Goal: Check status: Check status

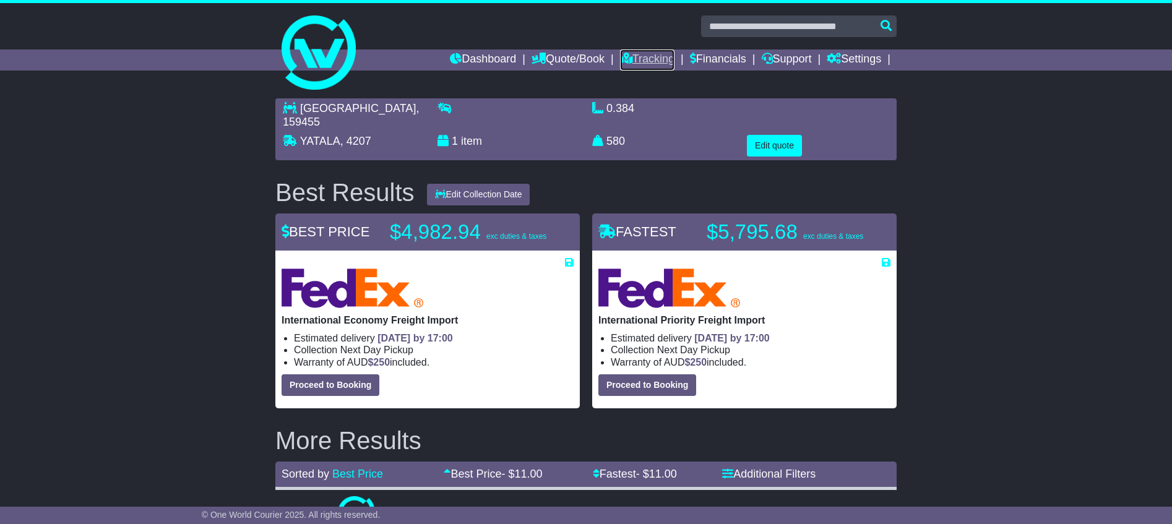
click at [658, 58] on link "Tracking" at bounding box center [647, 59] width 54 height 21
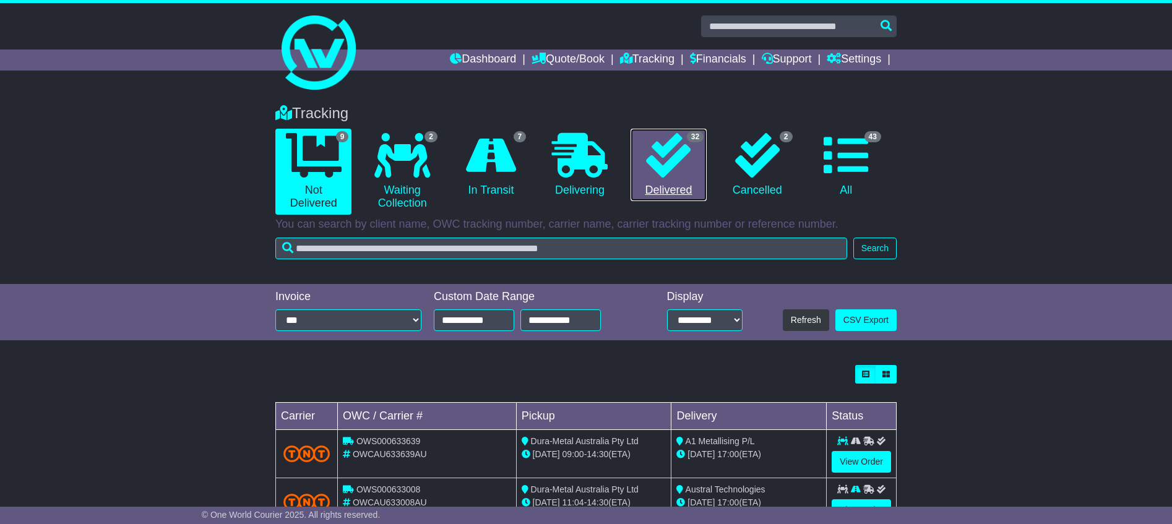
click at [663, 163] on icon at bounding box center [668, 155] width 45 height 45
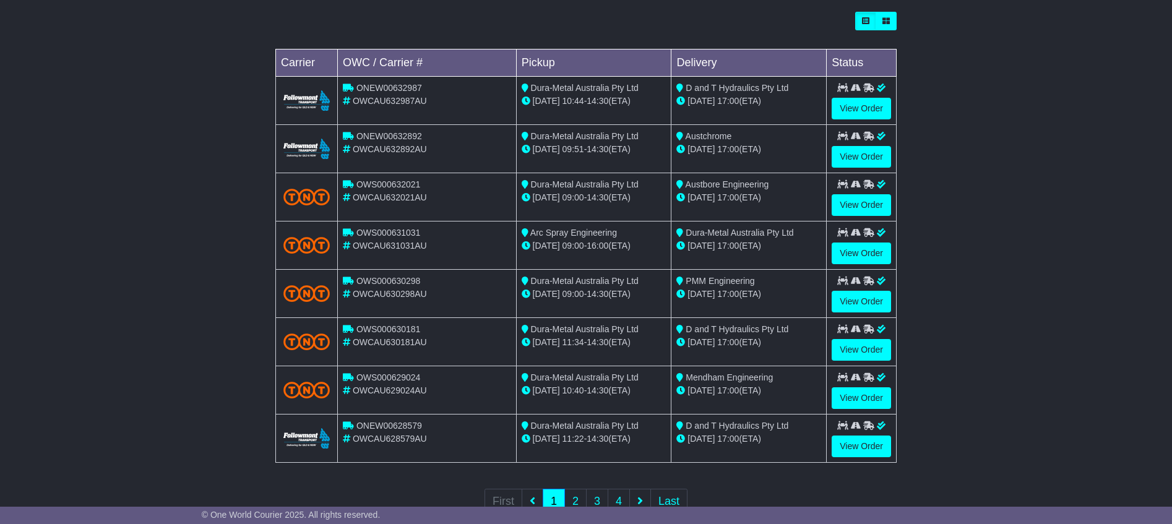
scroll to position [371, 0]
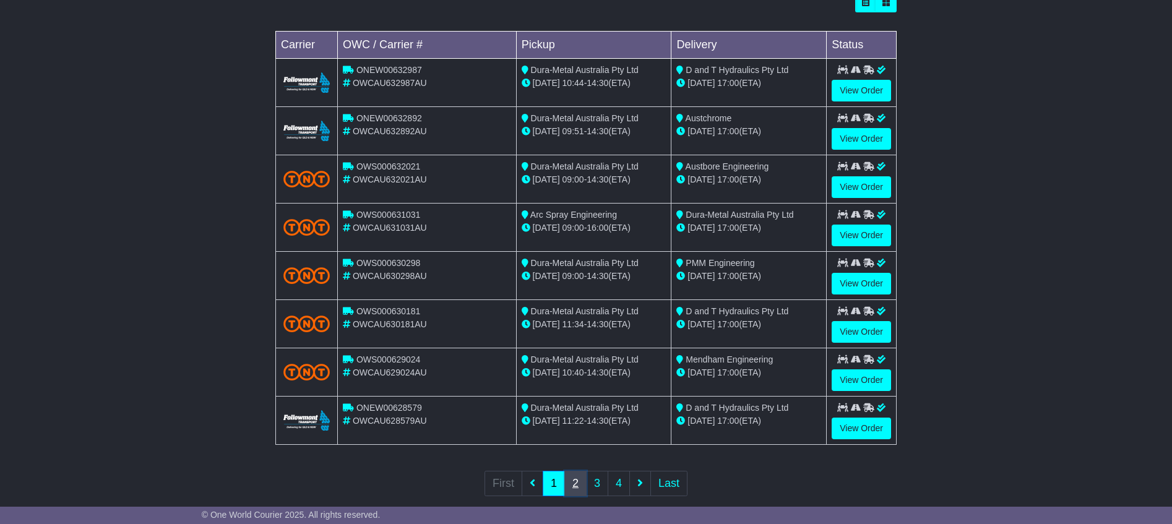
click at [577, 481] on link "2" at bounding box center [575, 483] width 22 height 25
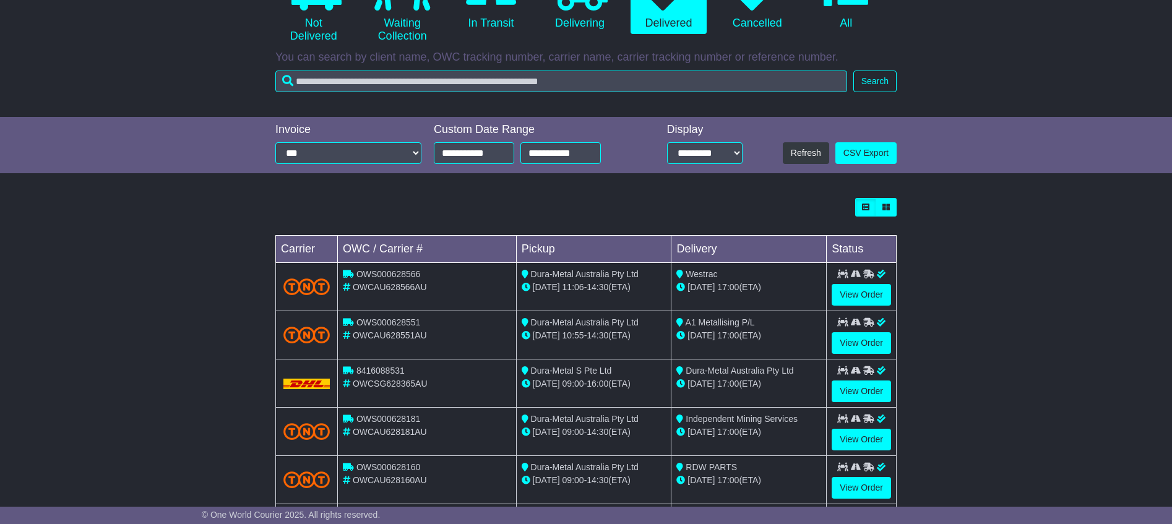
scroll to position [186, 0]
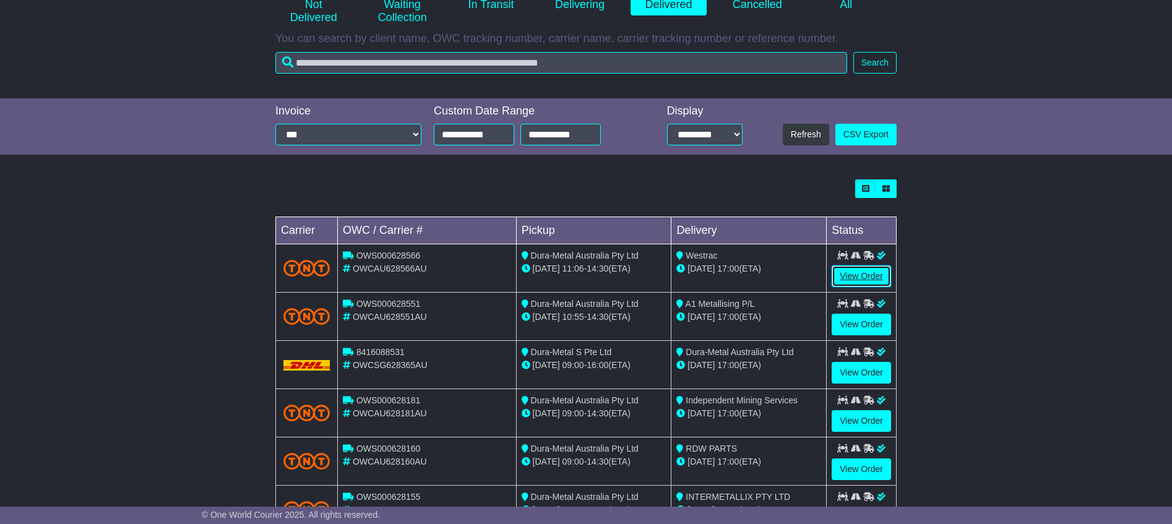
click at [867, 275] on link "View Order" at bounding box center [860, 276] width 59 height 22
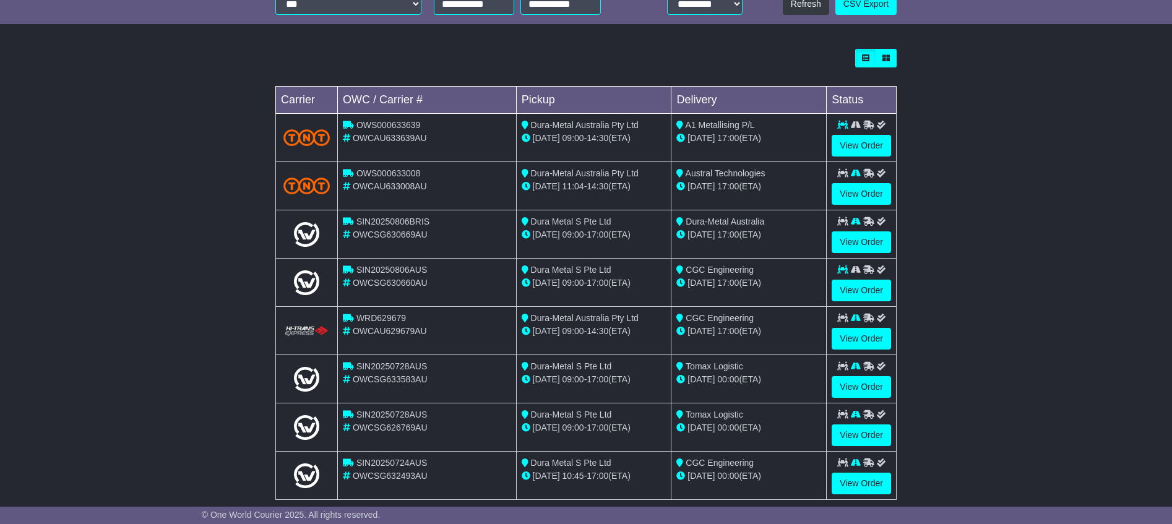
scroll to position [391, 0]
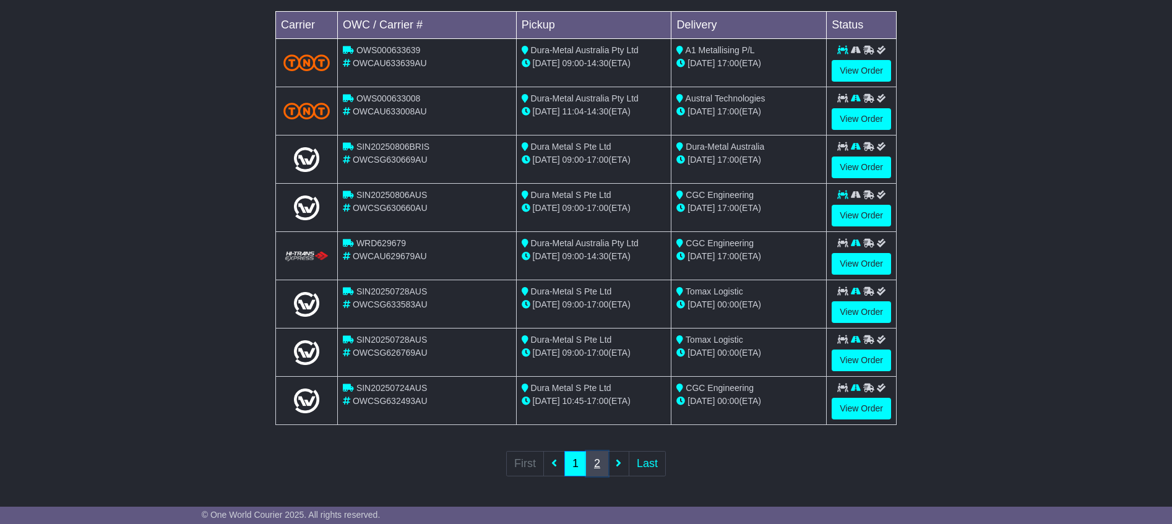
click at [595, 463] on link "2" at bounding box center [597, 463] width 22 height 25
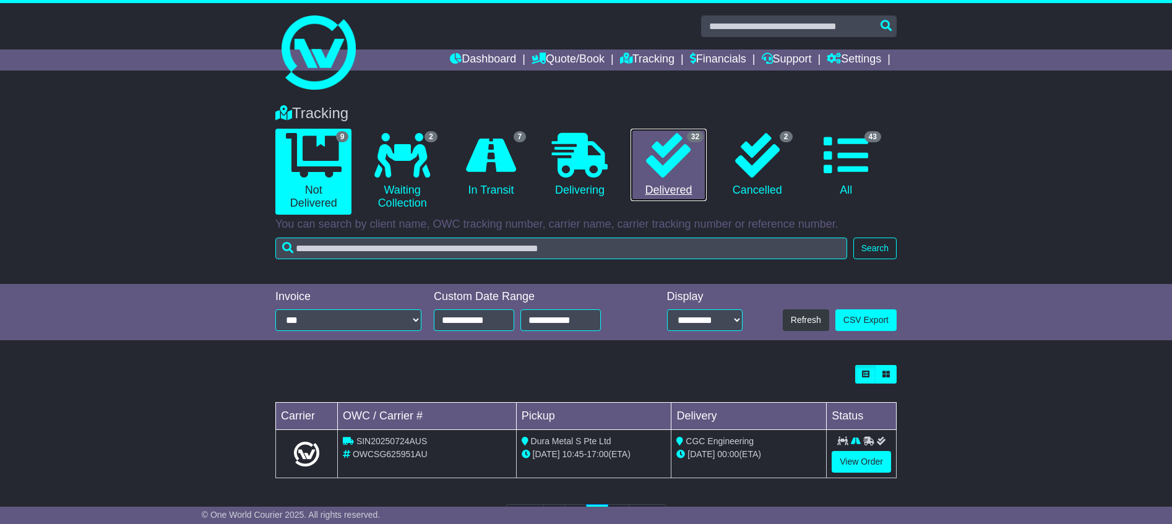
click at [670, 167] on icon at bounding box center [668, 155] width 45 height 45
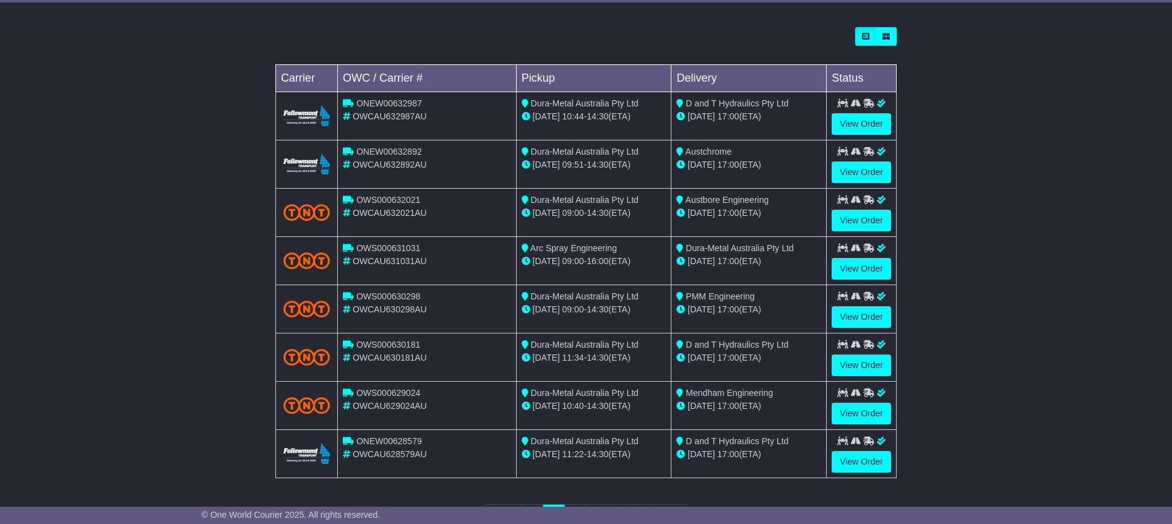
scroll to position [371, 0]
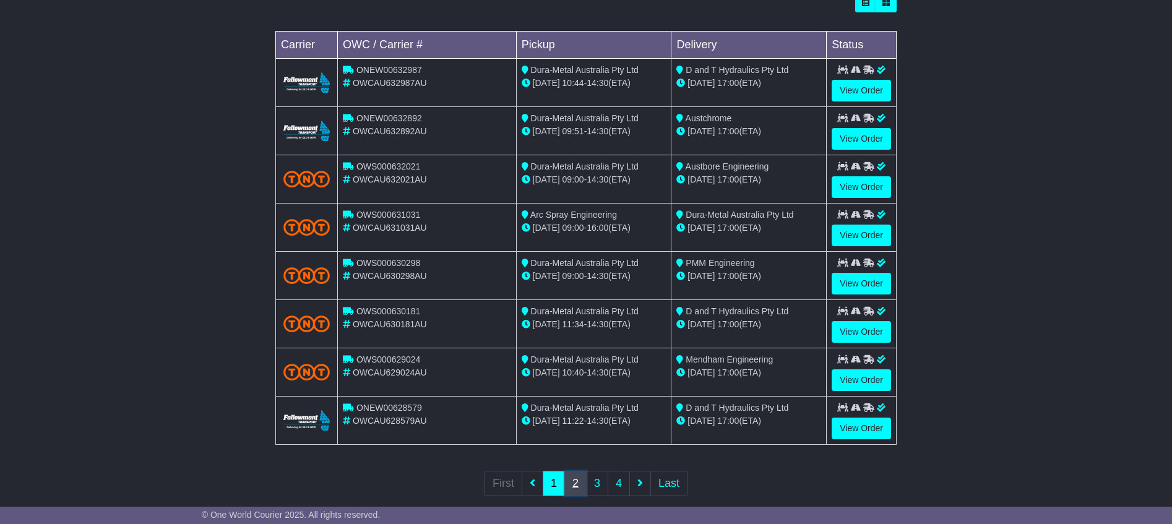
click at [573, 483] on link "2" at bounding box center [575, 483] width 22 height 25
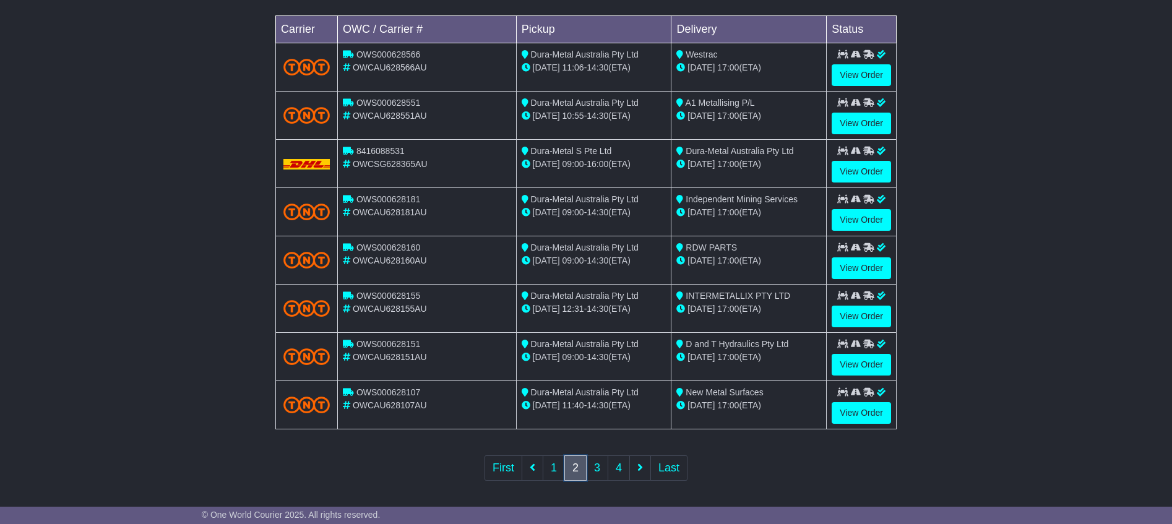
scroll to position [391, 0]
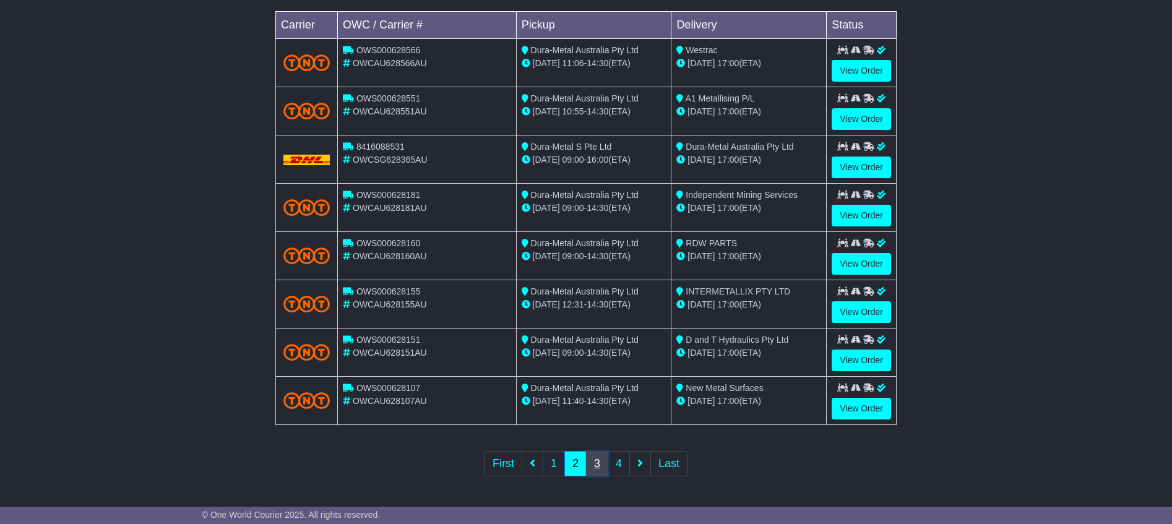
click at [596, 466] on link "3" at bounding box center [597, 463] width 22 height 25
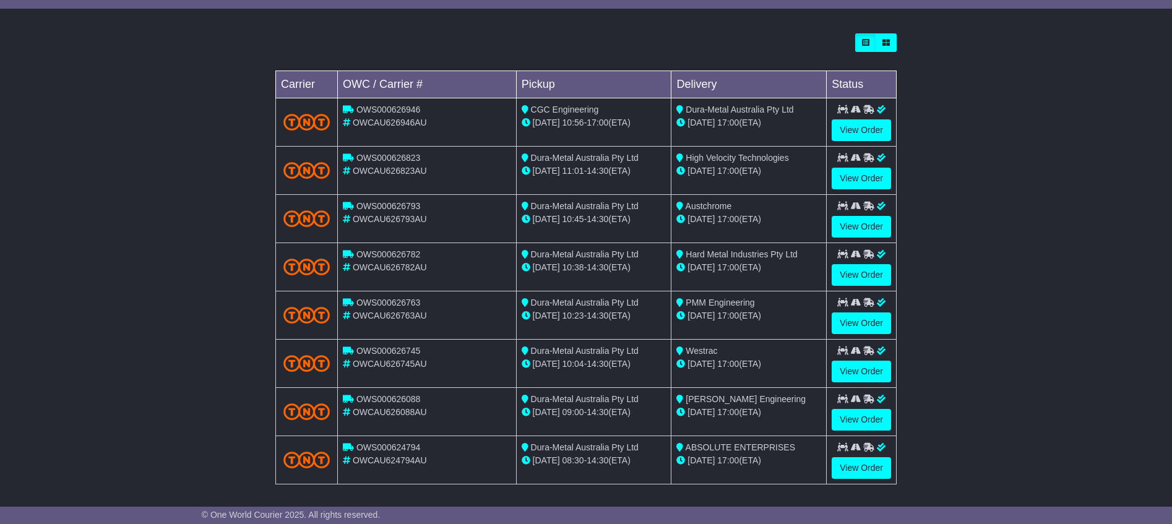
scroll to position [371, 0]
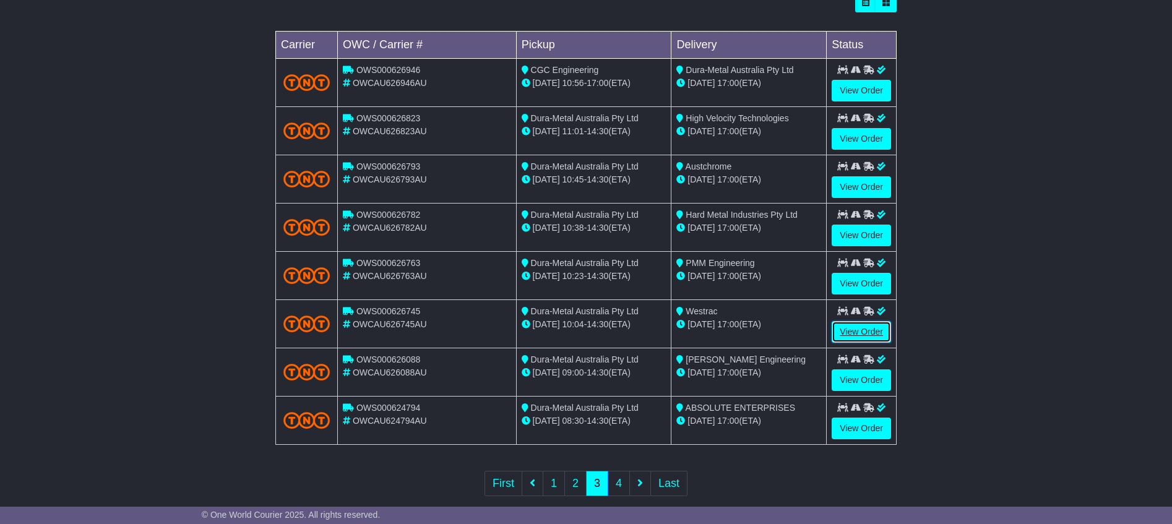
click at [857, 330] on link "View Order" at bounding box center [860, 332] width 59 height 22
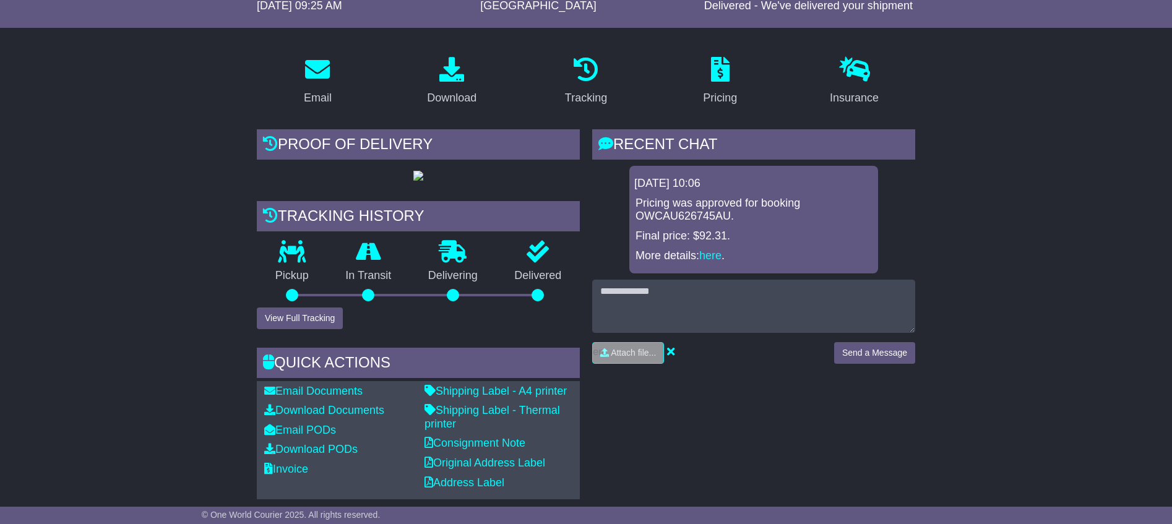
scroll to position [186, 0]
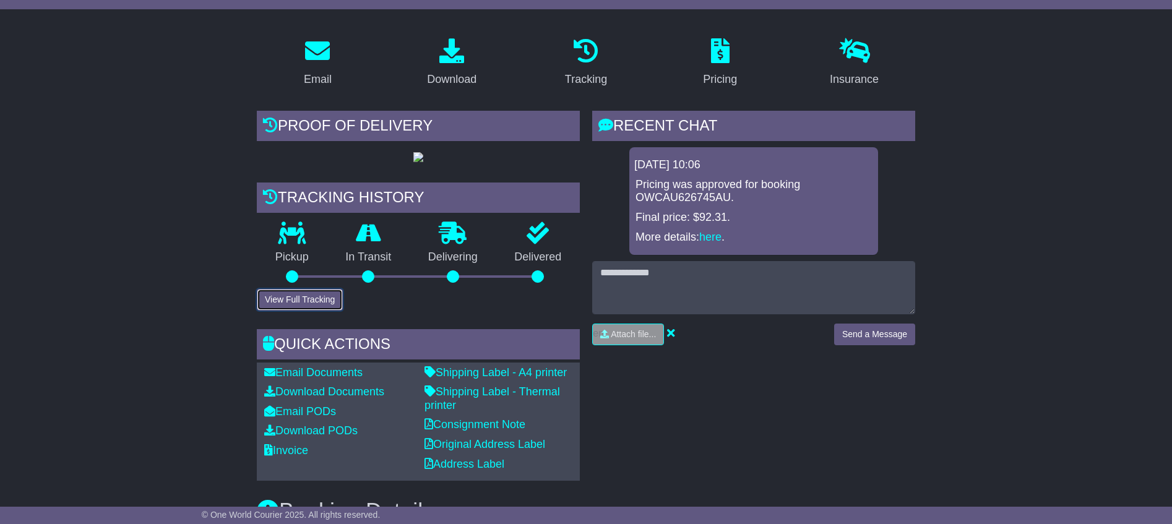
click at [301, 311] on button "View Full Tracking" at bounding box center [300, 300] width 86 height 22
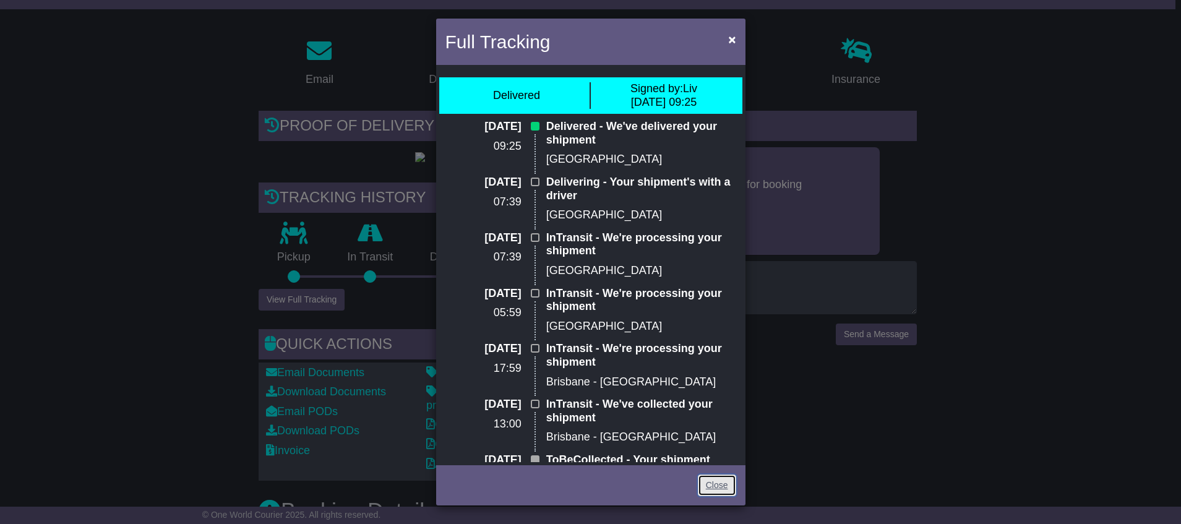
click at [719, 483] on link "Close" at bounding box center [717, 485] width 38 height 22
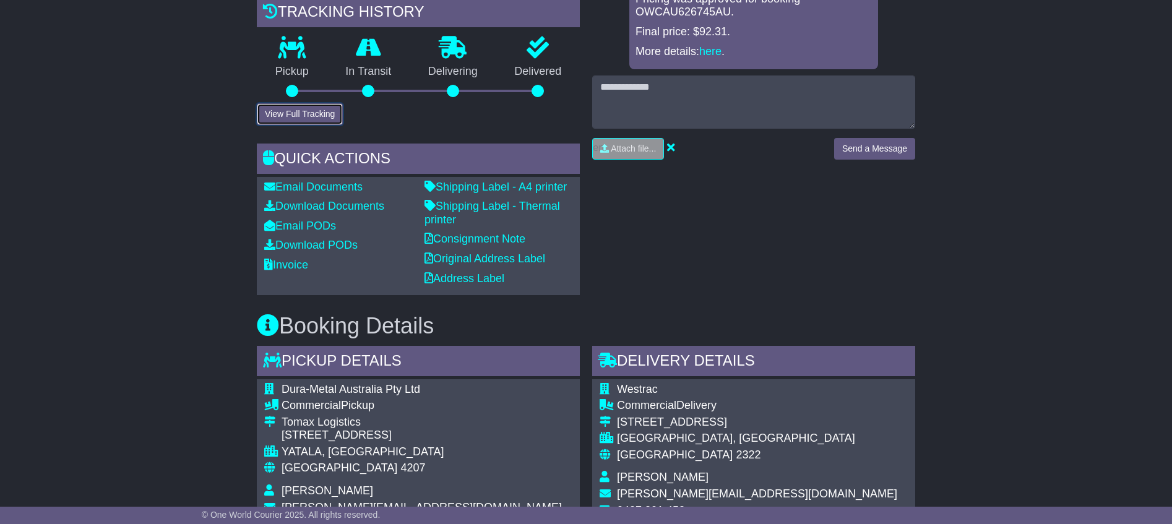
scroll to position [0, 0]
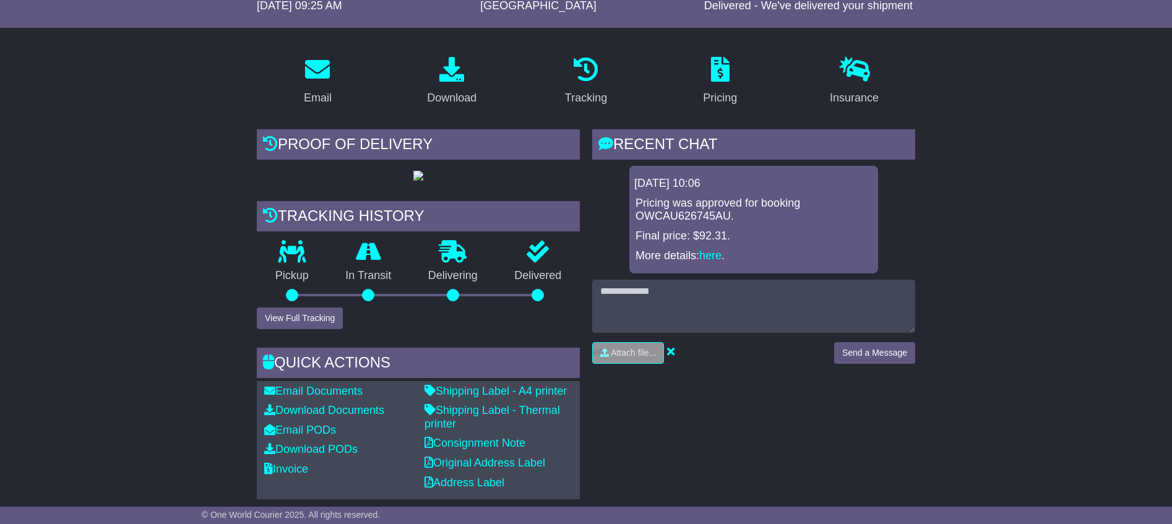
scroll to position [186, 0]
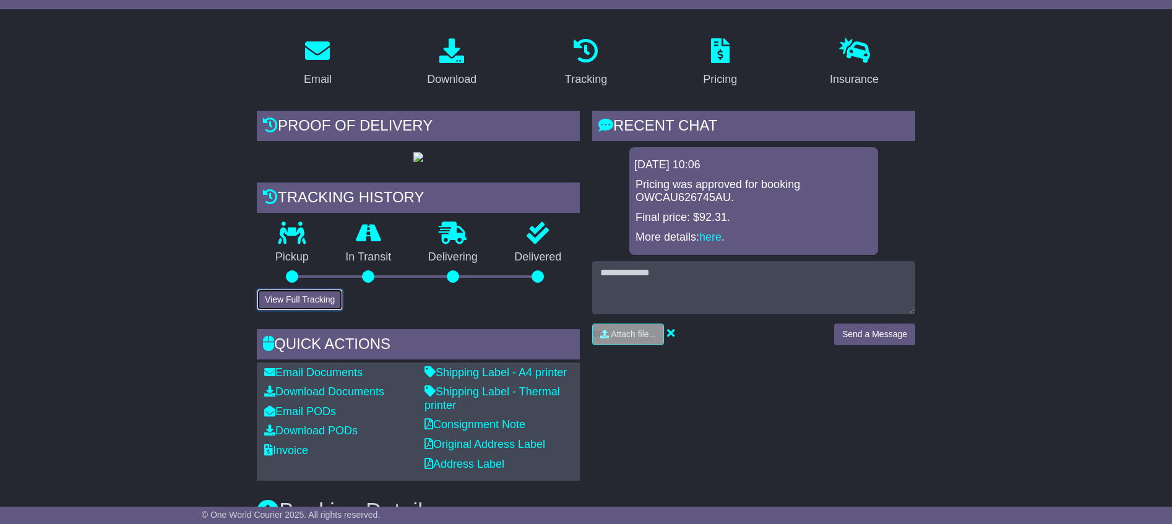
click at [291, 311] on button "View Full Tracking" at bounding box center [300, 300] width 86 height 22
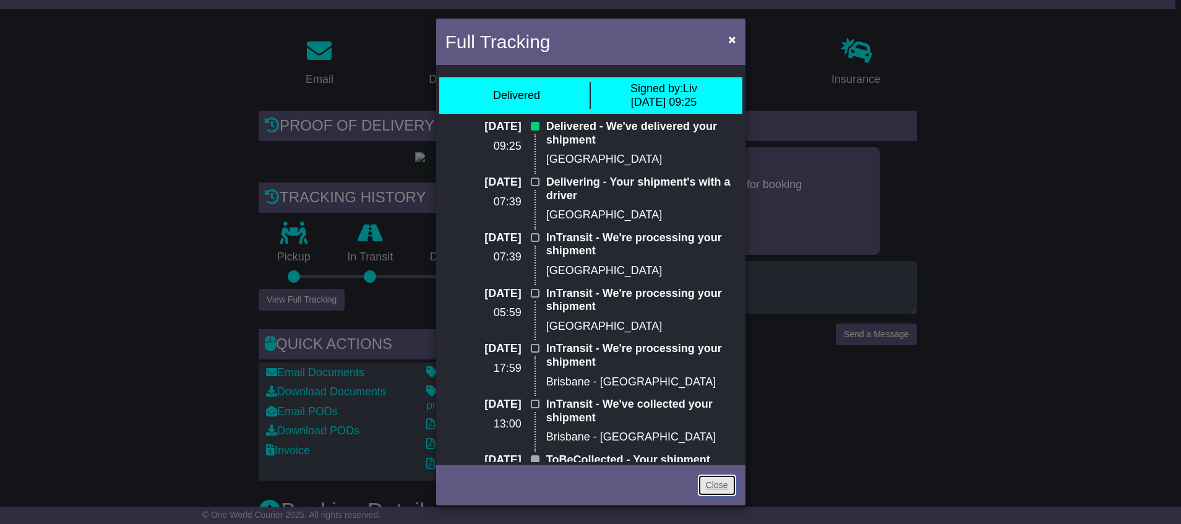
click at [716, 484] on link "Close" at bounding box center [717, 485] width 38 height 22
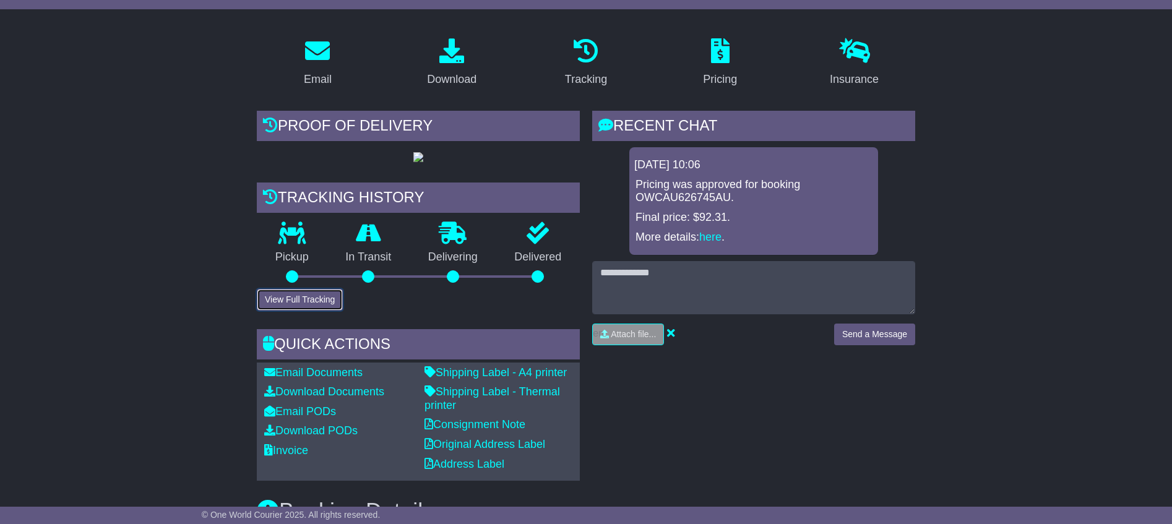
scroll to position [0, 0]
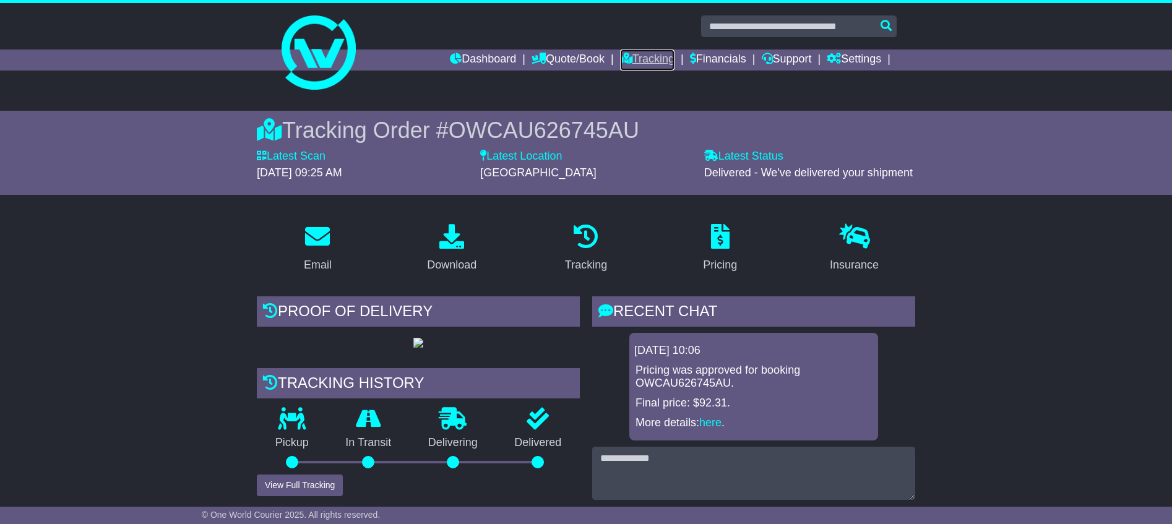
click at [645, 58] on link "Tracking" at bounding box center [647, 59] width 54 height 21
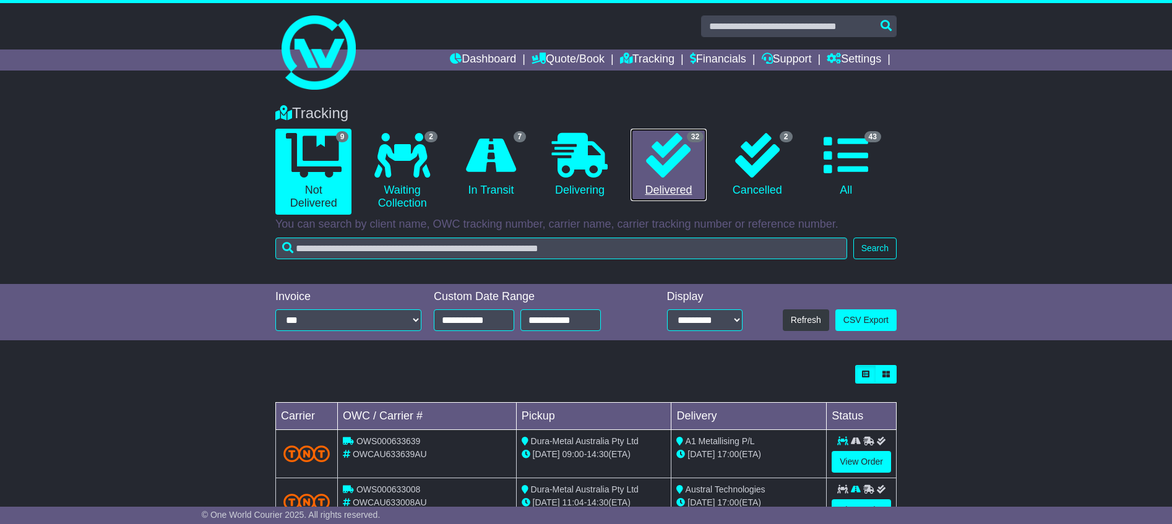
click at [664, 163] on icon at bounding box center [668, 155] width 45 height 45
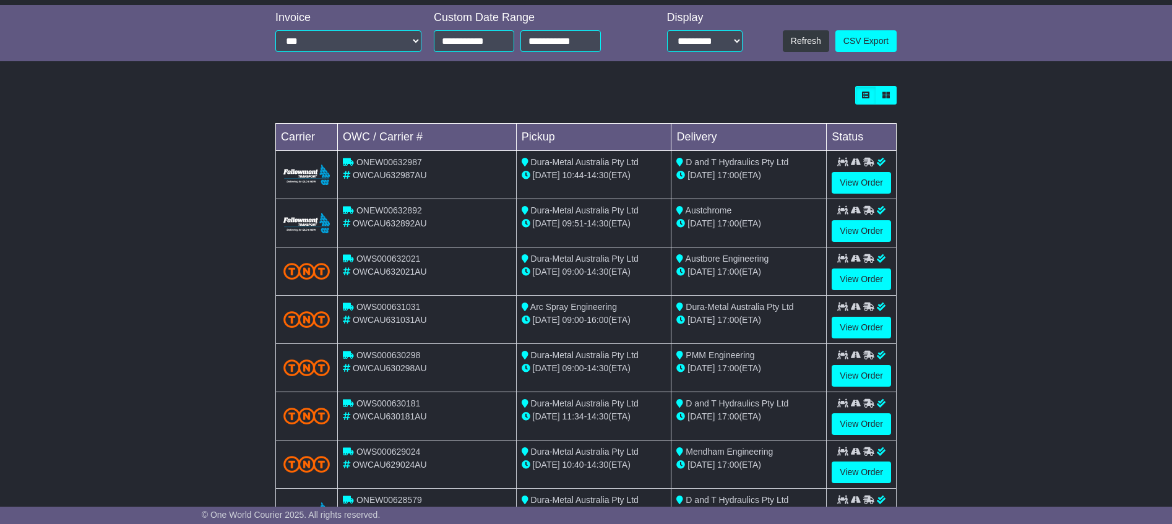
scroll to position [371, 0]
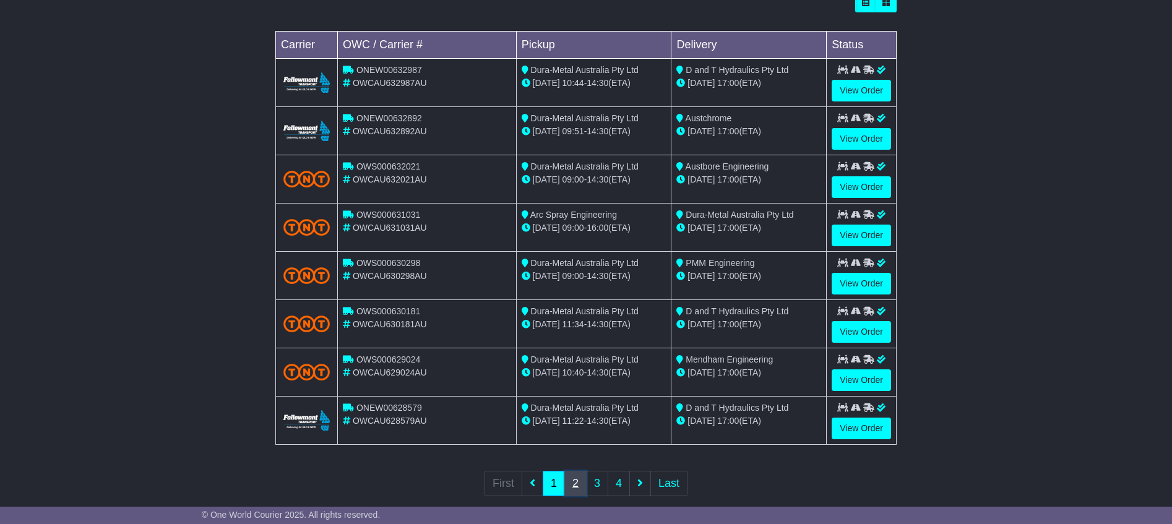
click at [577, 484] on link "2" at bounding box center [575, 483] width 22 height 25
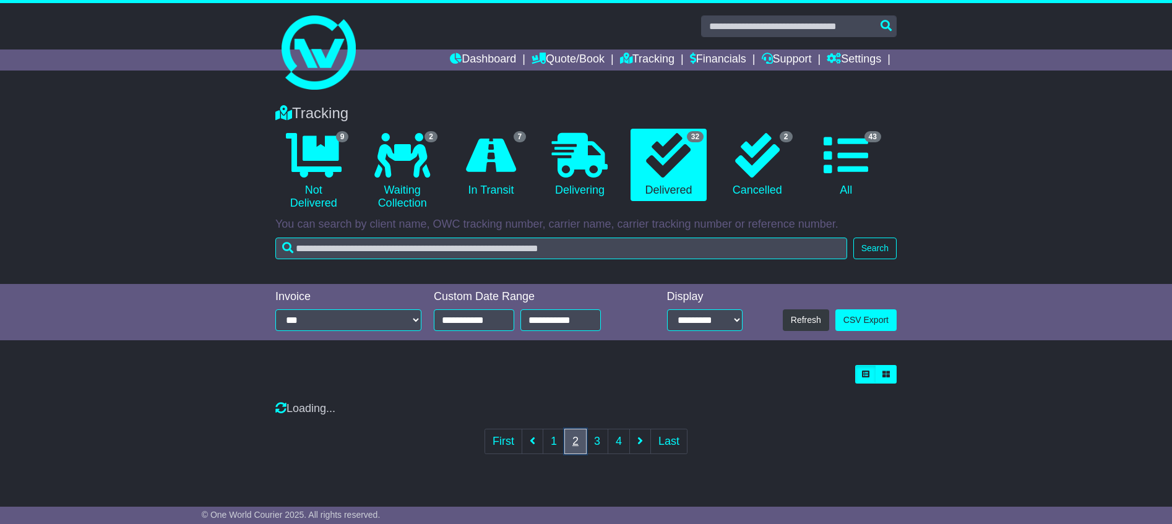
scroll to position [0, 0]
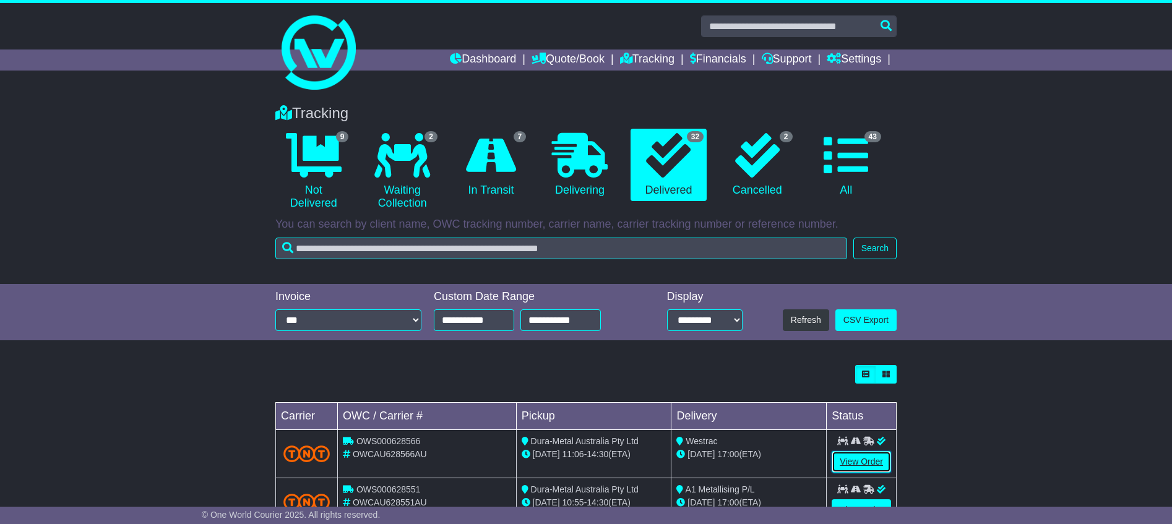
drag, startPoint x: 858, startPoint y: 452, endPoint x: 854, endPoint y: 458, distance: 7.2
click at [857, 452] on link "View Order" at bounding box center [860, 462] width 59 height 22
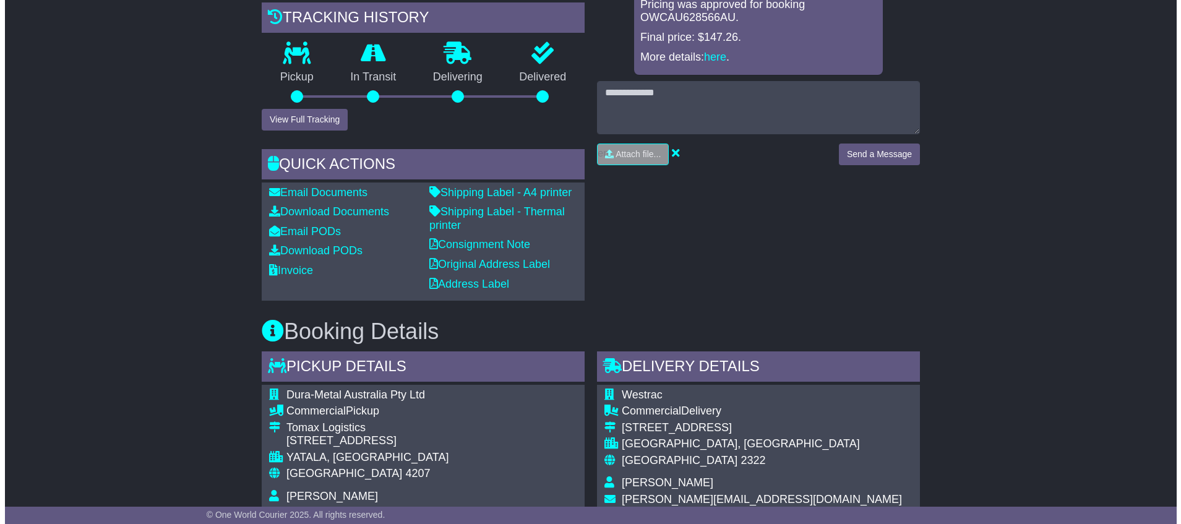
scroll to position [371, 0]
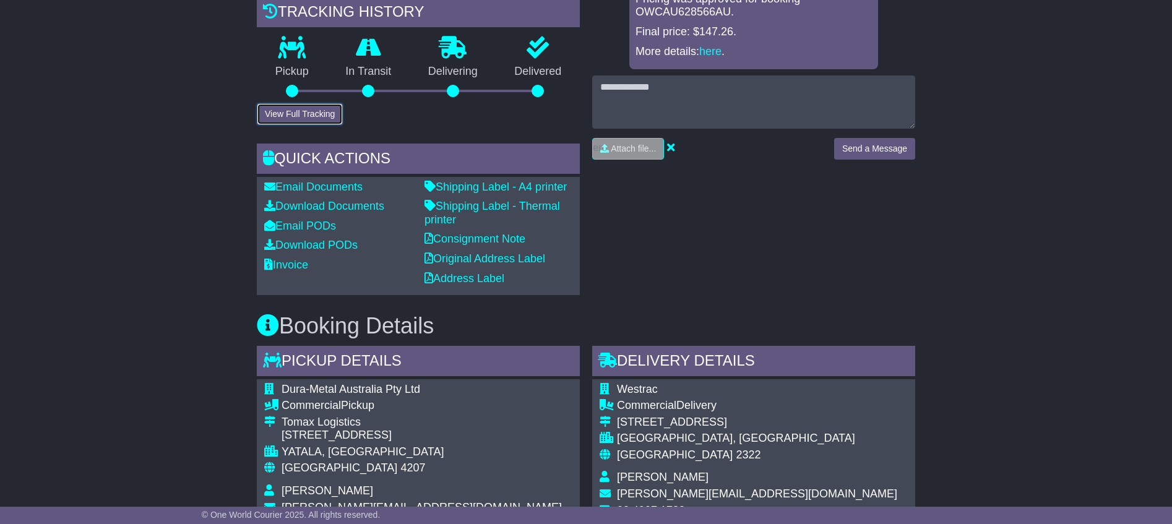
click at [270, 125] on button "View Full Tracking" at bounding box center [300, 114] width 86 height 22
